Goal: Task Accomplishment & Management: Manage account settings

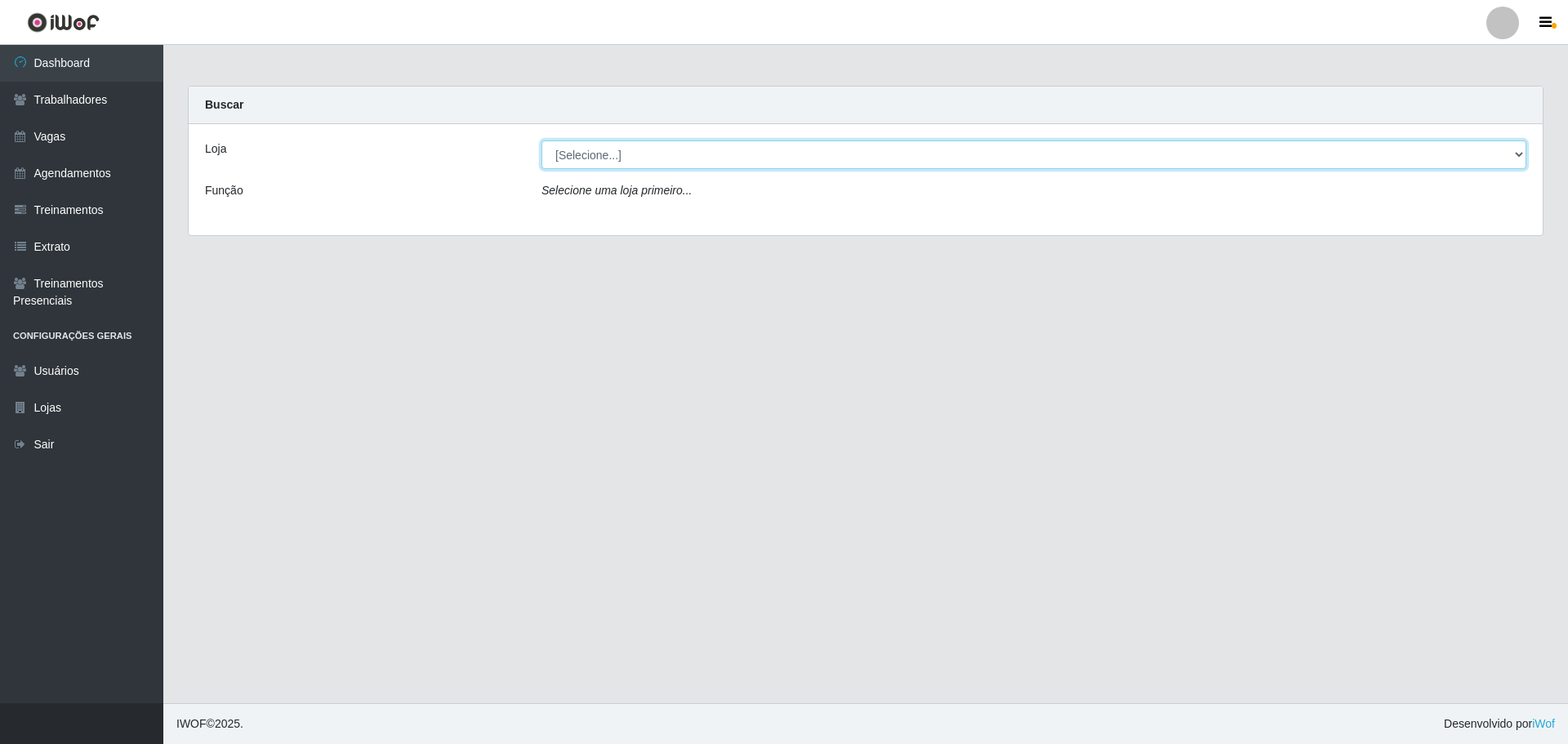
click at [621, 165] on select "[Selecione...] Carnes & Cortes" at bounding box center [1033, 154] width 984 height 28
select select "433"
click at [541, 140] on select "[Selecione...] Carnes & Cortes" at bounding box center [1033, 154] width 984 height 28
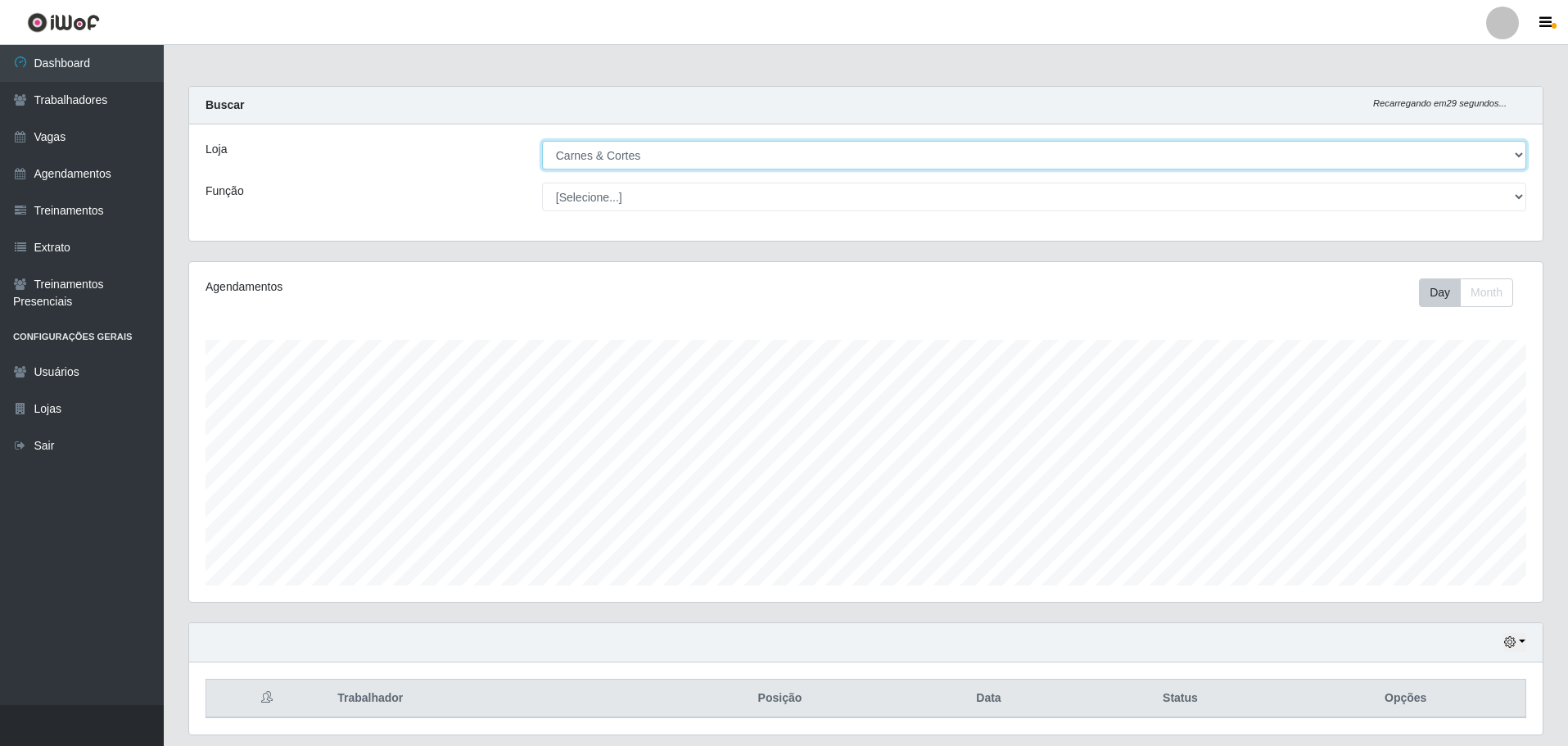
scroll to position [50, 0]
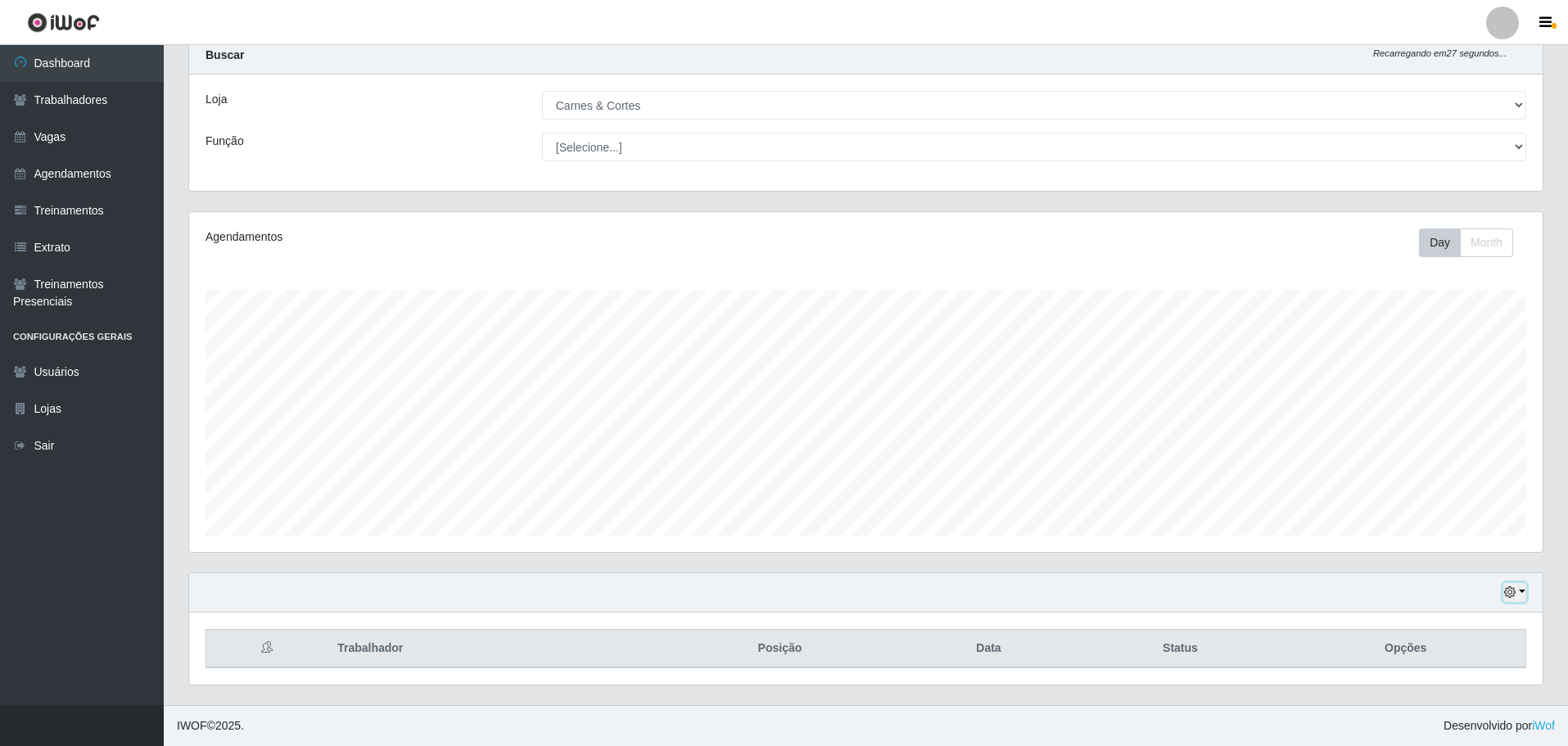
click at [1509, 594] on icon "button" at bounding box center [1510, 591] width 12 height 12
click at [1442, 535] on button "1 Semana" at bounding box center [1461, 531] width 129 height 35
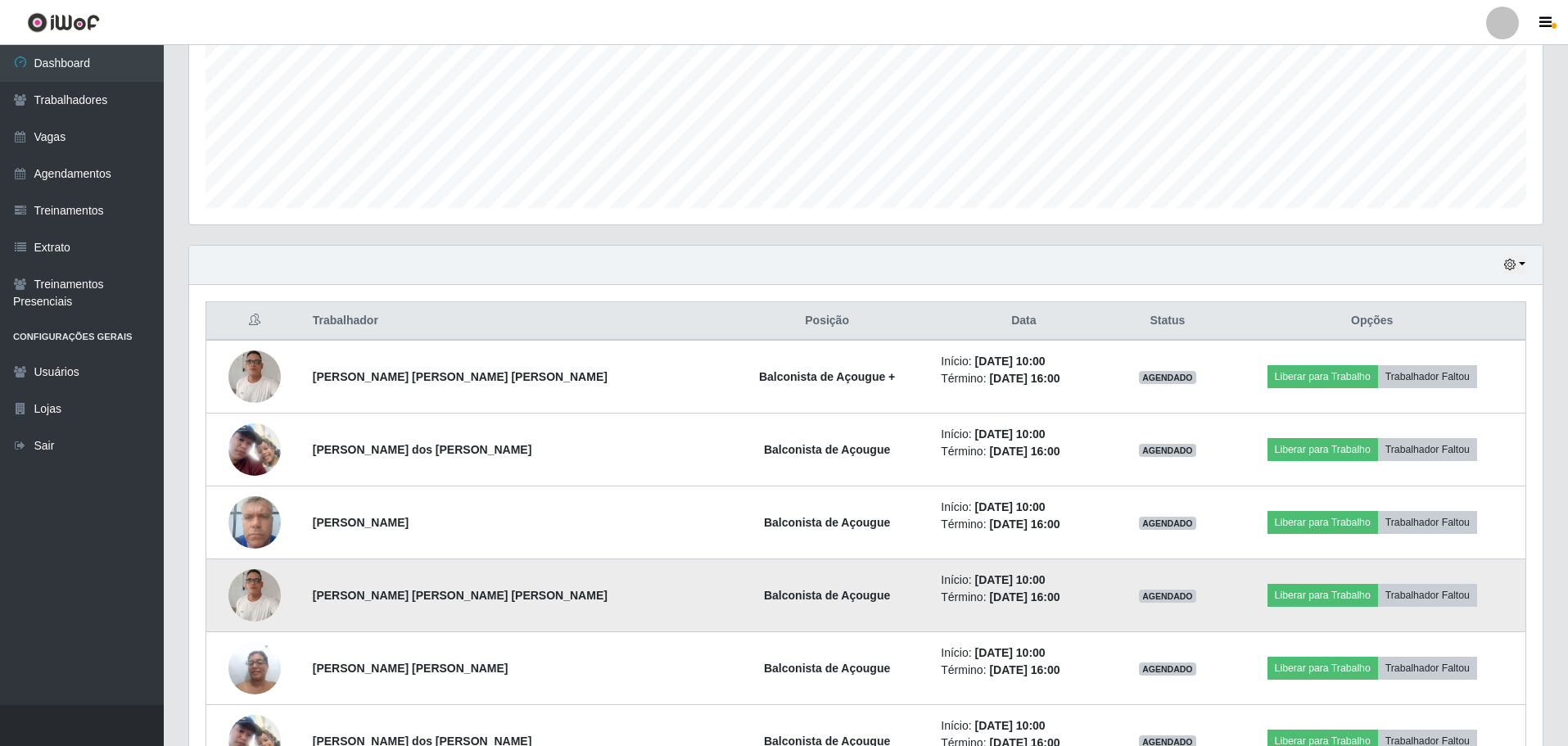
scroll to position [459, 0]
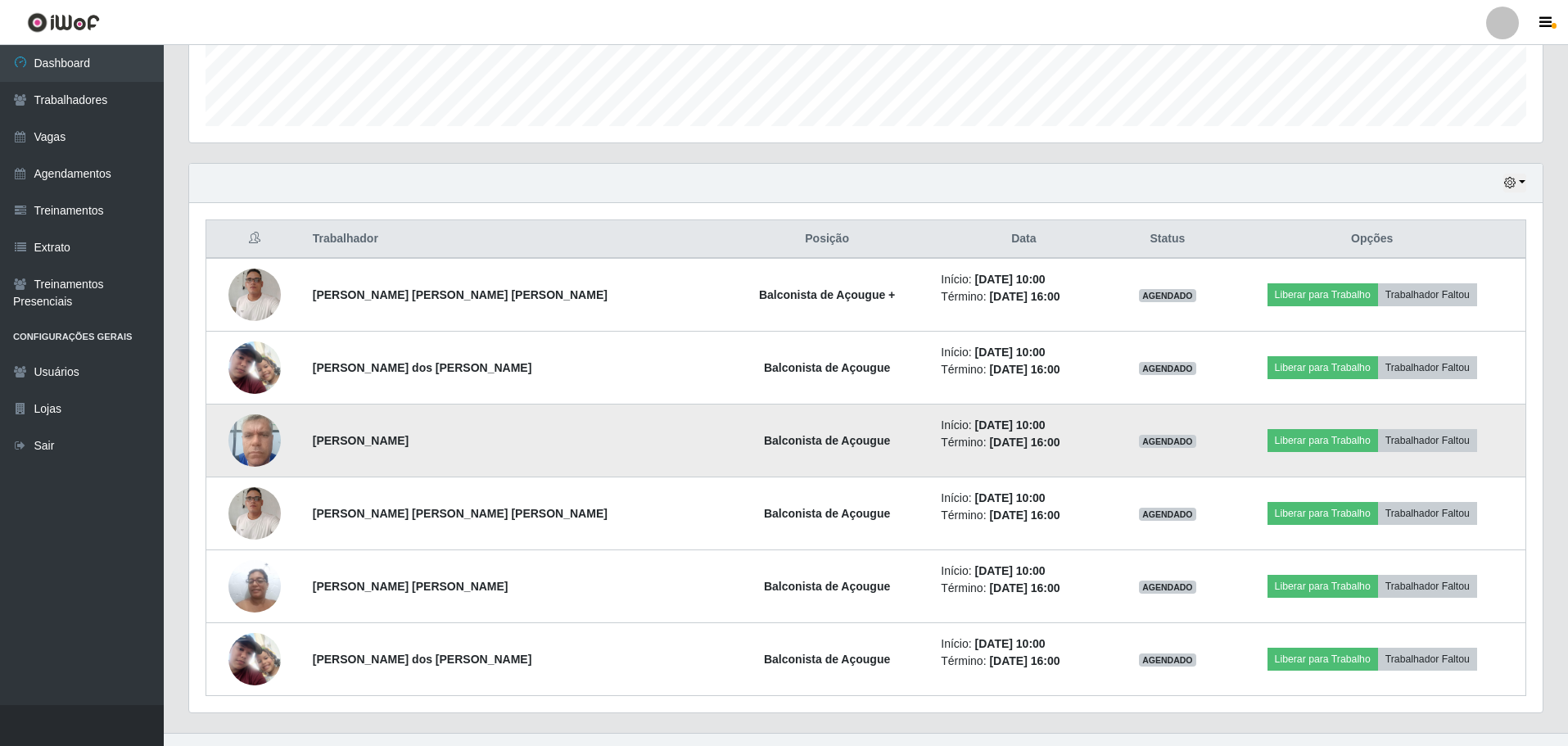
drag, startPoint x: 321, startPoint y: 438, endPoint x: 459, endPoint y: 439, distance: 138.0
click at [459, 439] on td "[PERSON_NAME]" at bounding box center [513, 441] width 420 height 73
copy strong "[PERSON_NAME]"
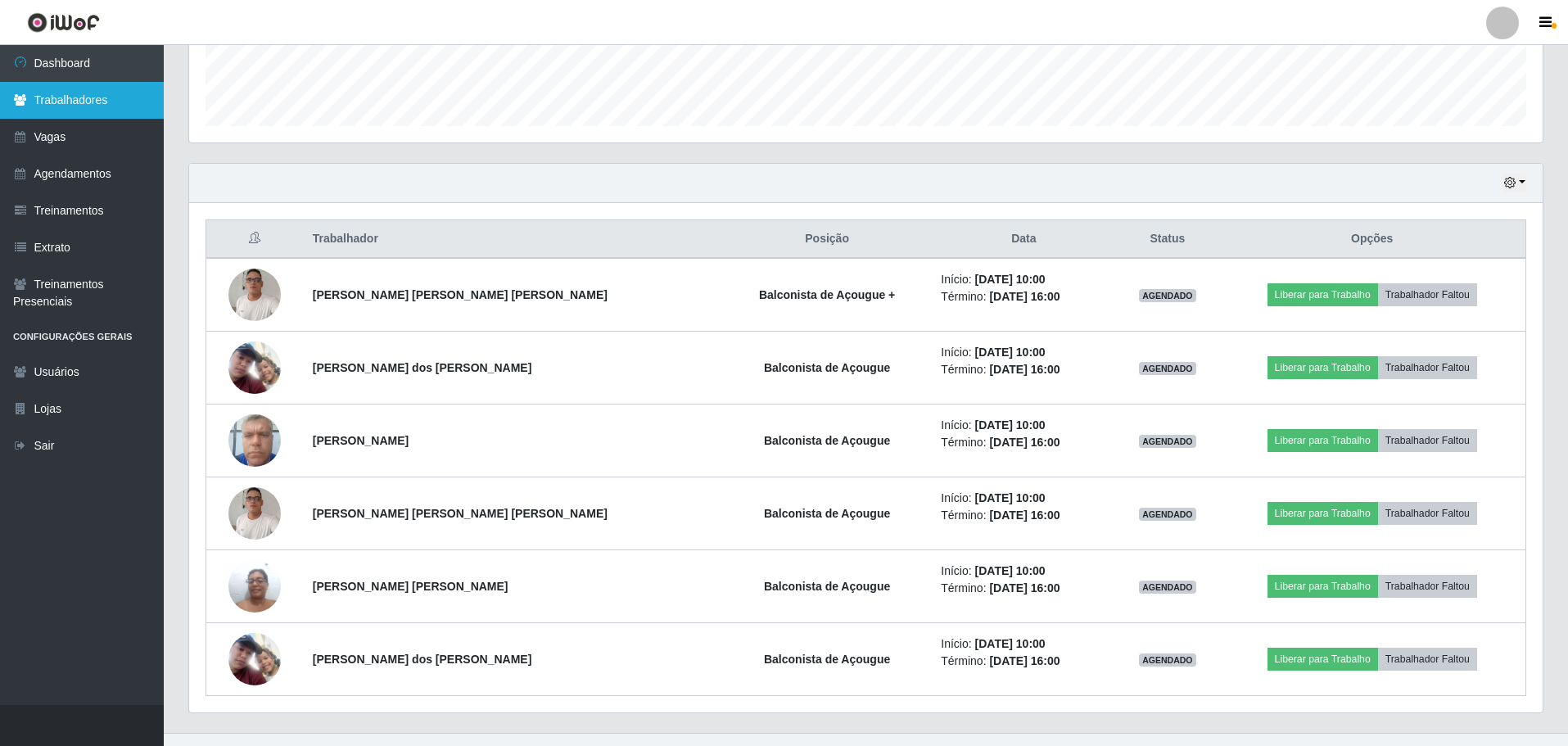
click at [100, 104] on link "Trabalhadores" at bounding box center [81, 100] width 164 height 37
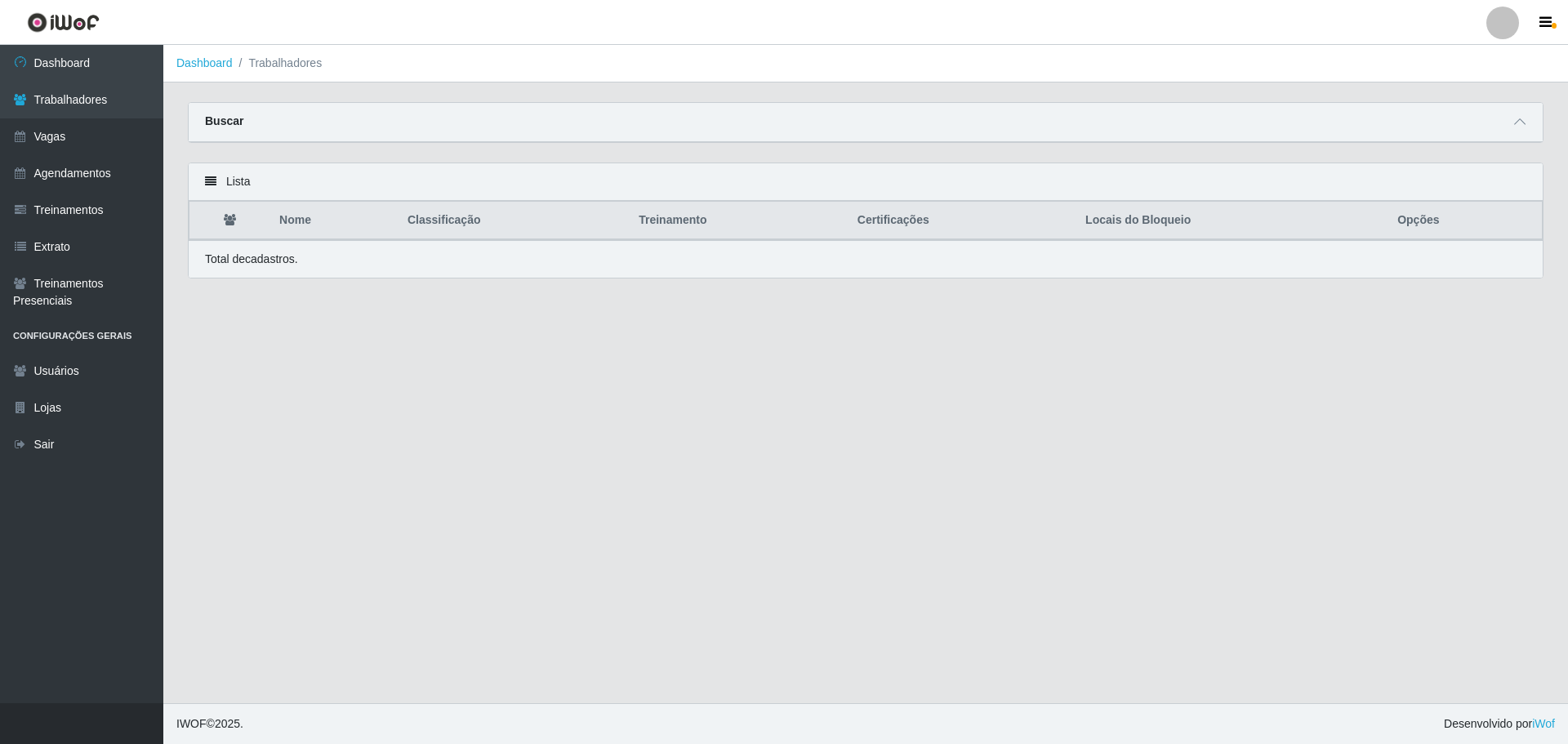
drag, startPoint x: 1517, startPoint y: 130, endPoint x: 1471, endPoint y: 136, distance: 46.4
click at [1517, 129] on span at bounding box center [1519, 122] width 19 height 19
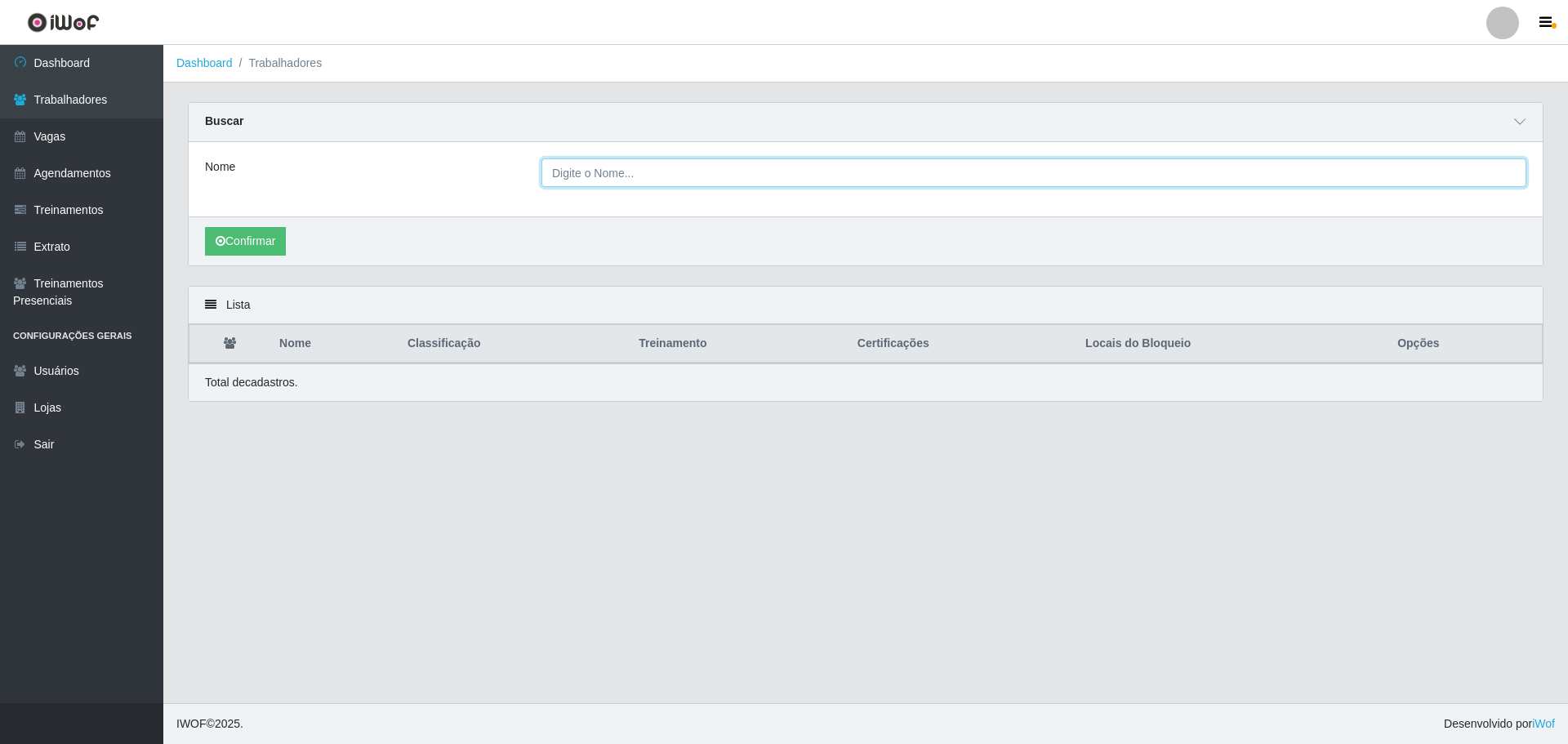
click at [1040, 174] on input "Nome" at bounding box center [1033, 172] width 984 height 28
paste input "[PERSON_NAME]"
type input "[PERSON_NAME]"
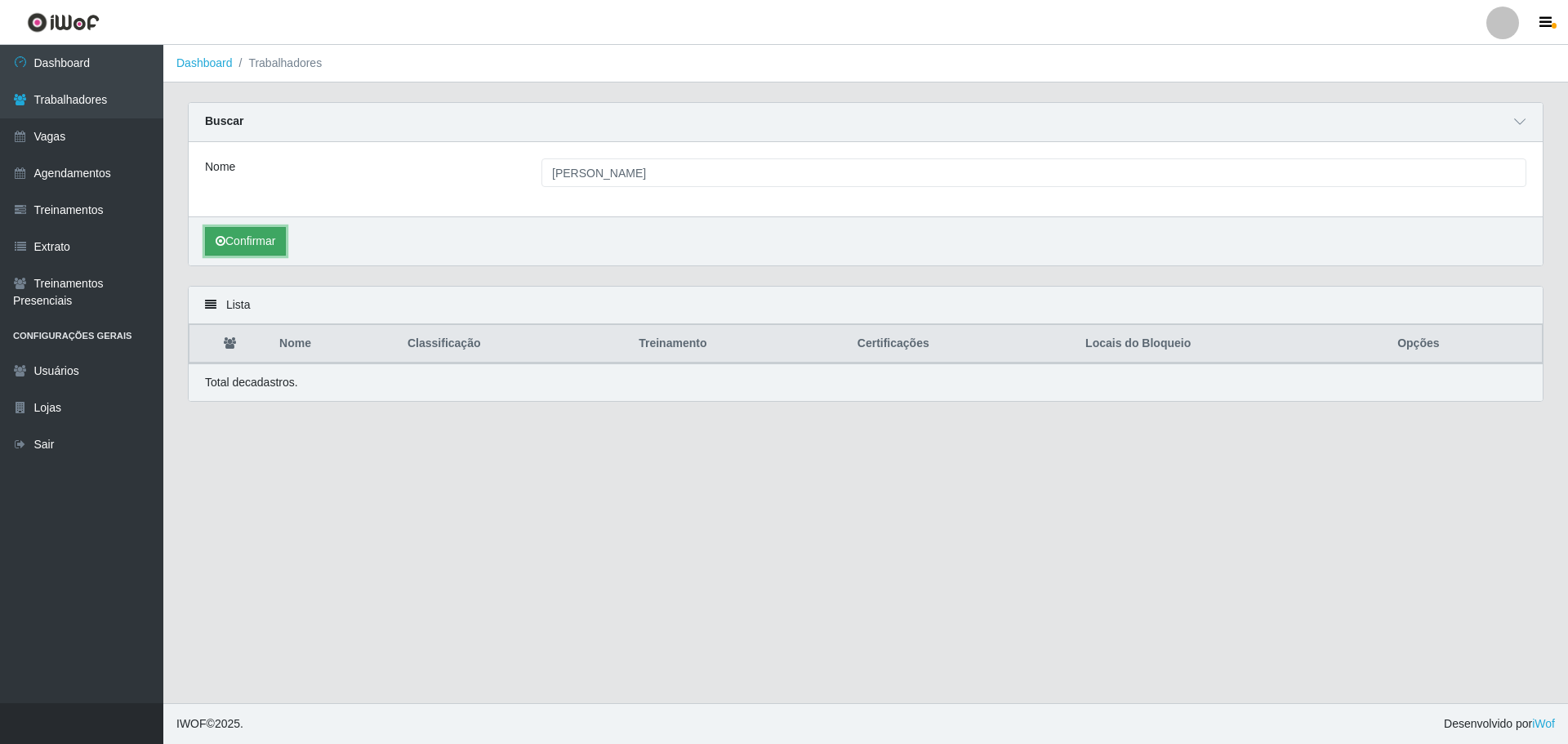
click at [281, 245] on button "Confirmar" at bounding box center [245, 241] width 81 height 28
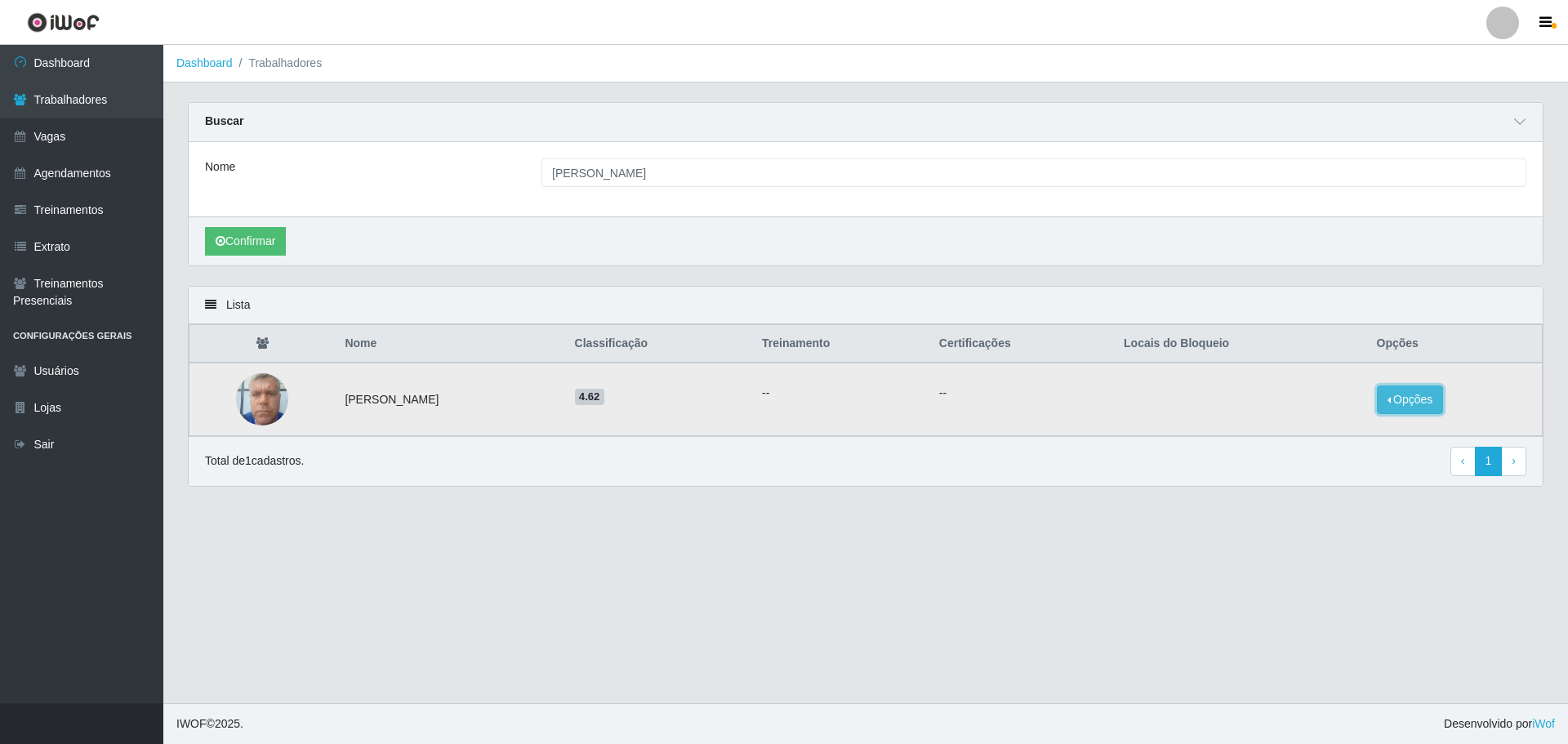
click at [1419, 395] on button "Opções" at bounding box center [1410, 400] width 67 height 28
click at [1293, 381] on button "Bloquear - Empresa" at bounding box center [1309, 380] width 132 height 34
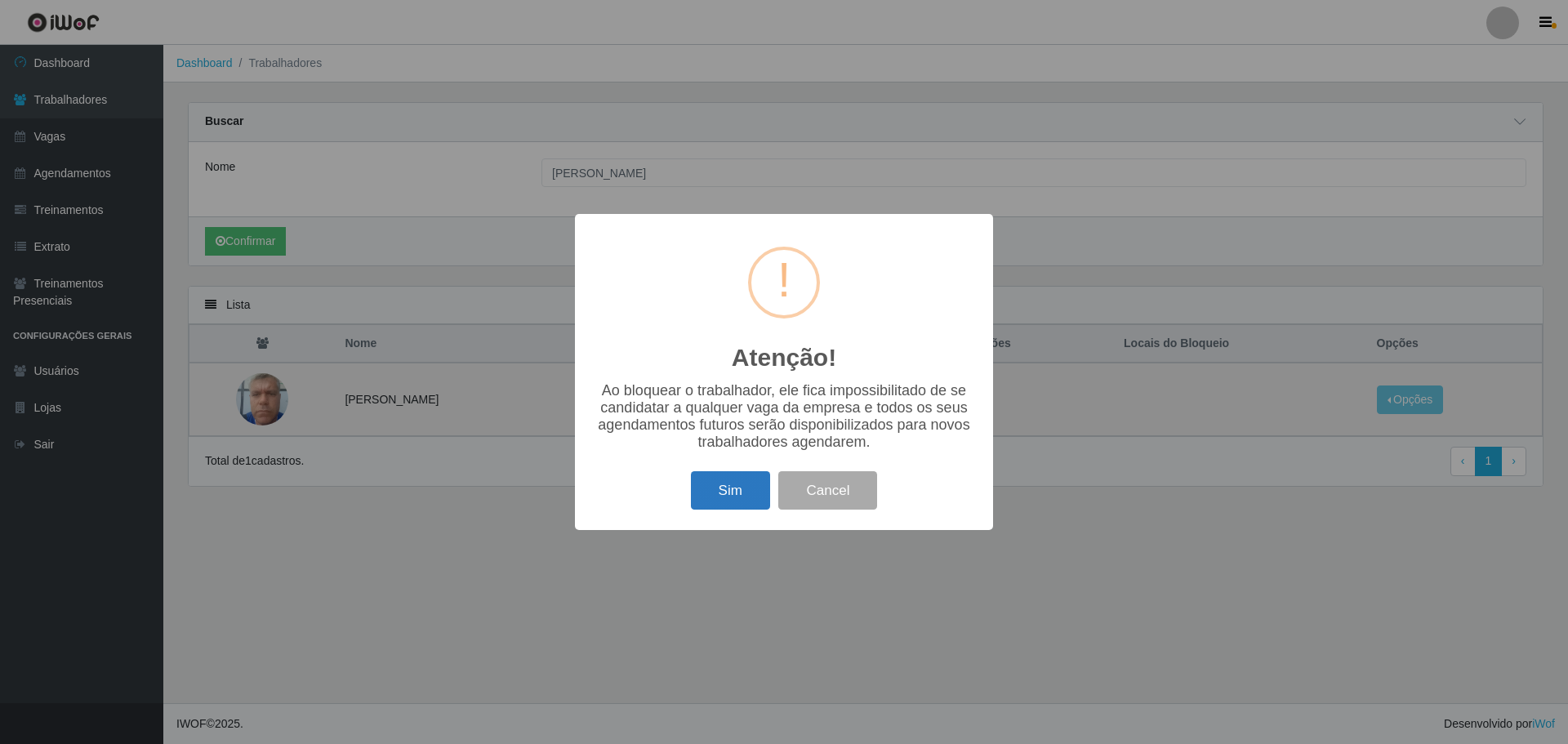
click at [746, 493] on button "Sim" at bounding box center [730, 490] width 79 height 38
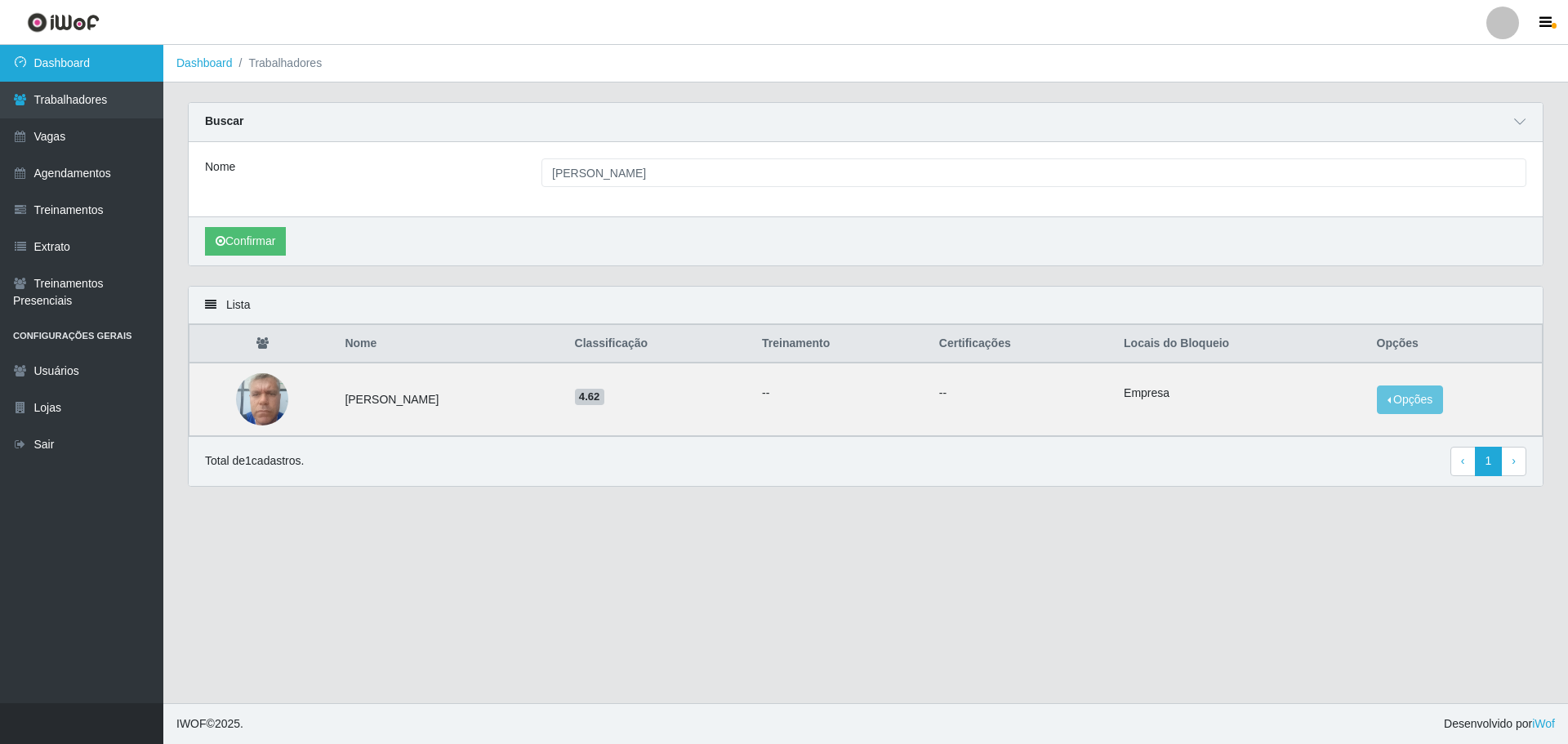
click at [77, 46] on link "Dashboard" at bounding box center [81, 64] width 163 height 37
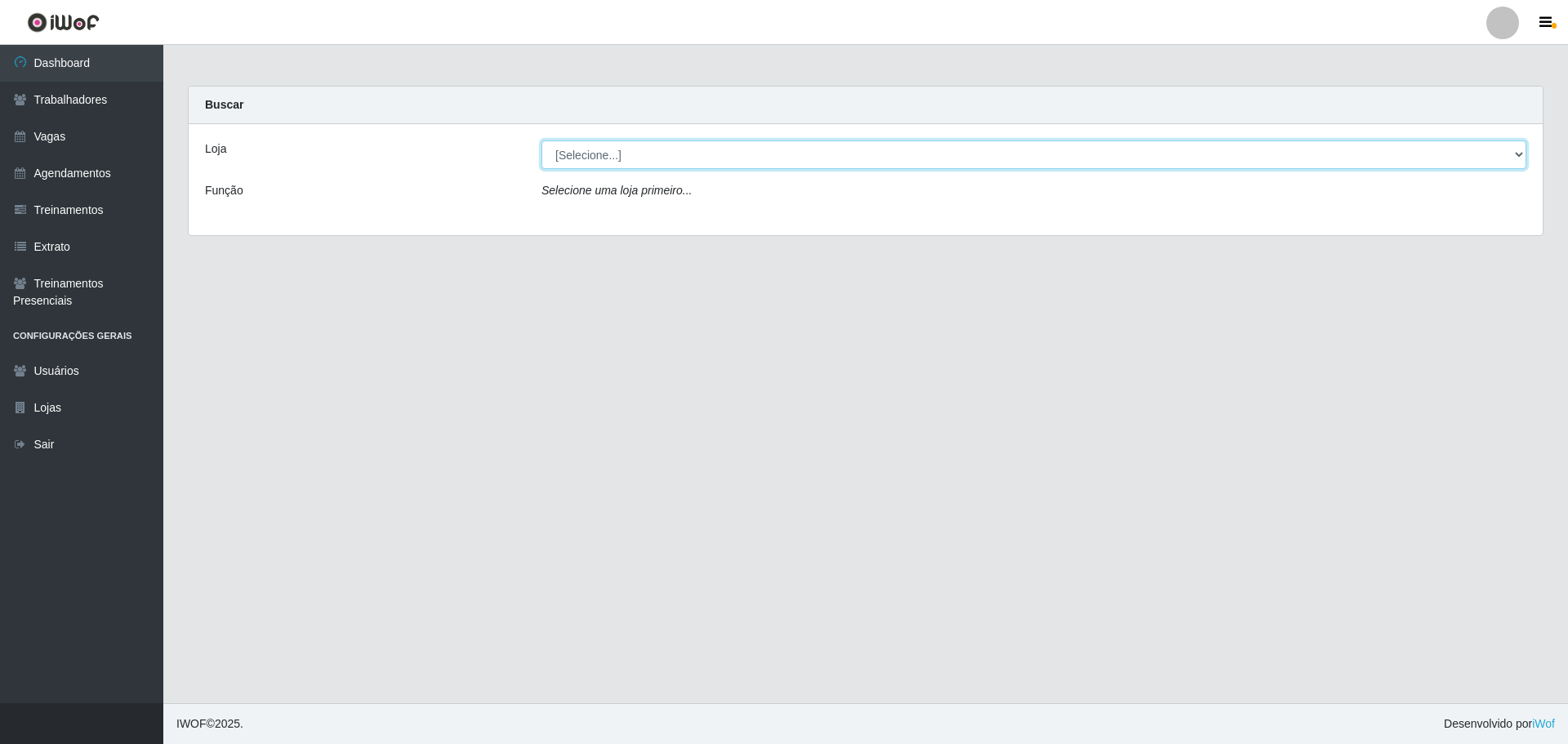
click at [632, 153] on select "[Selecione...] Carnes & Cortes" at bounding box center [1033, 154] width 984 height 28
select select "433"
click at [541, 140] on select "[Selecione...] Carnes & Cortes" at bounding box center [1033, 154] width 984 height 28
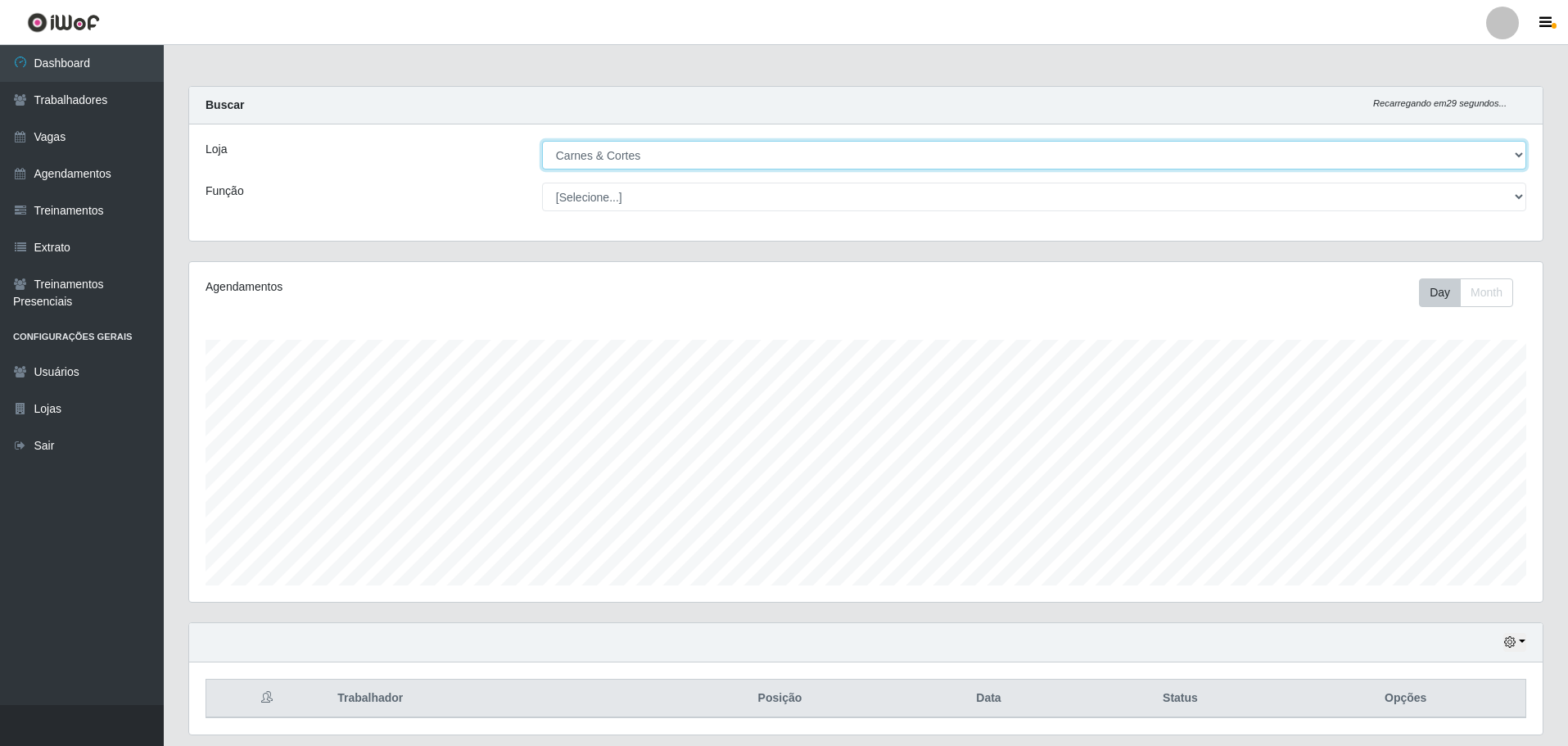
scroll to position [50, 0]
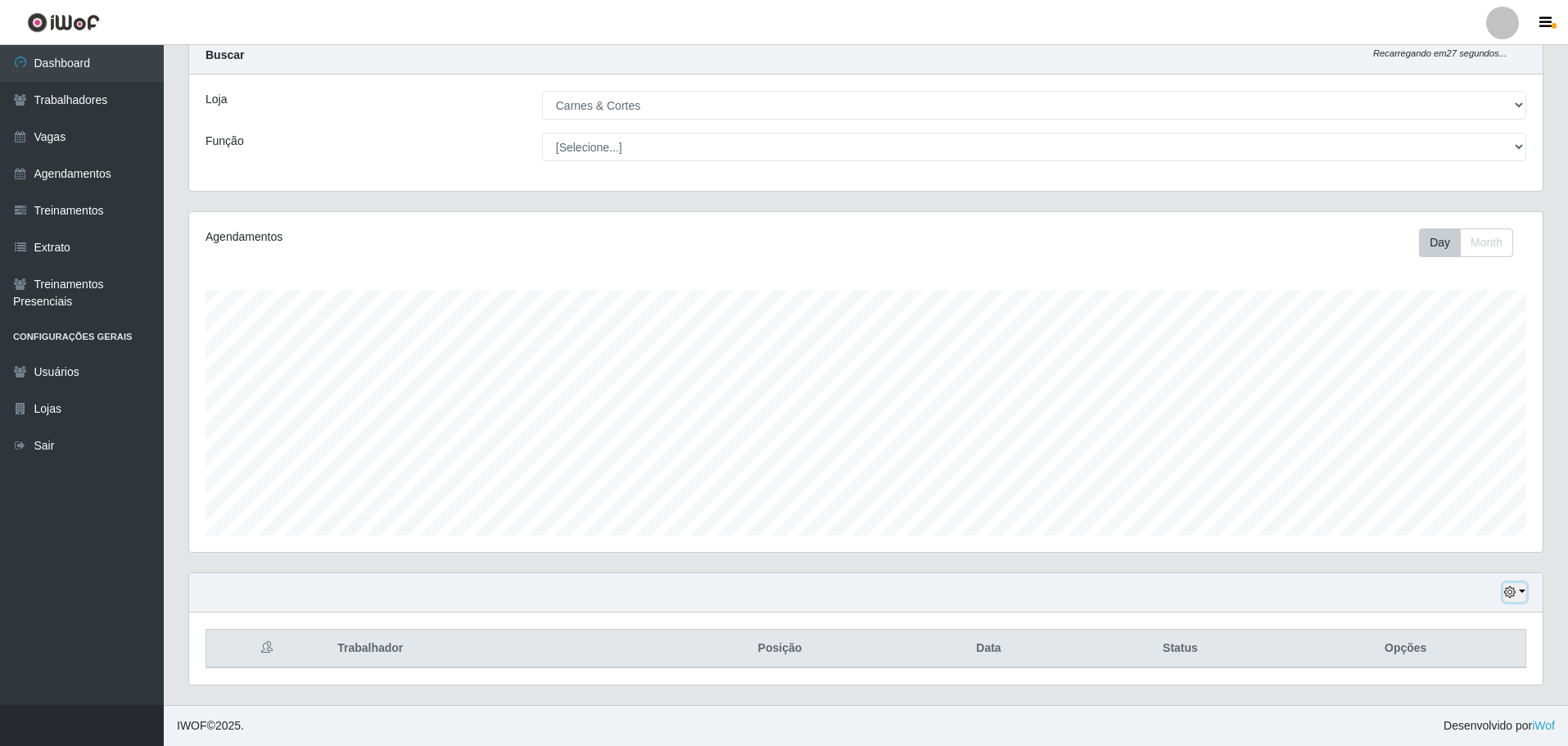
click at [1511, 584] on button "button" at bounding box center [1515, 591] width 23 height 19
click at [1414, 528] on button "1 Semana" at bounding box center [1461, 531] width 129 height 35
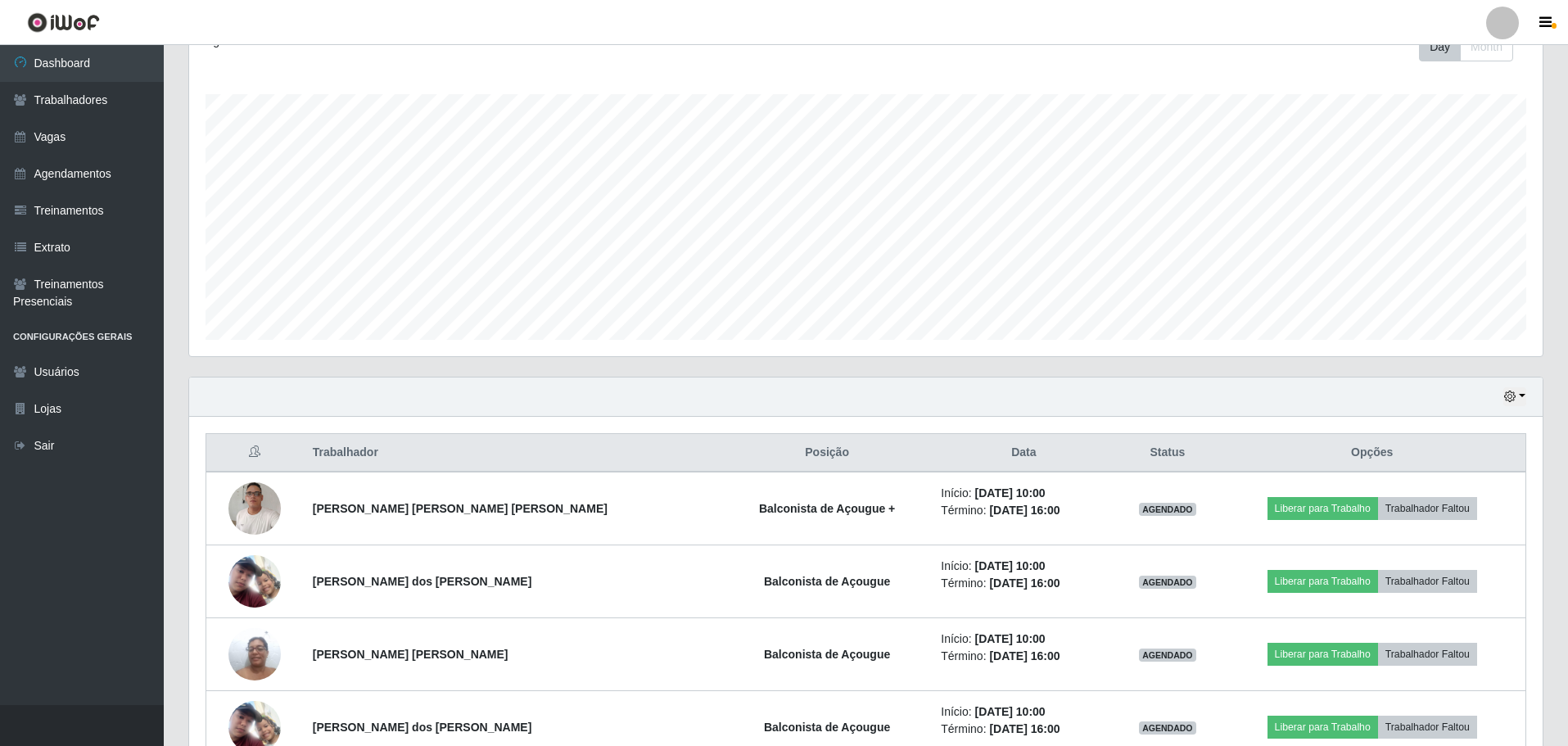
scroll to position [342, 0]
